Goal: Task Accomplishment & Management: Complete application form

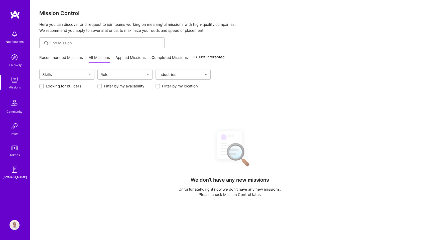
click at [122, 59] on link "Applied Missions" at bounding box center [130, 59] width 30 height 8
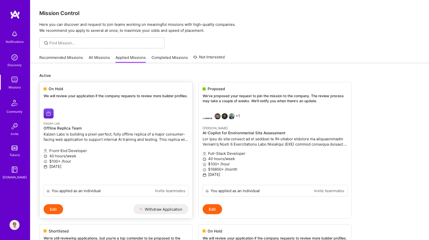
scroll to position [88, 0]
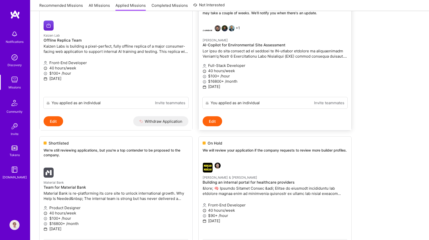
click at [215, 54] on p at bounding box center [275, 53] width 145 height 11
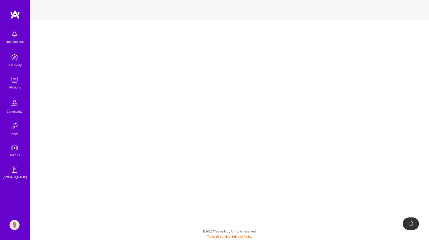
select select "PL"
